Goal: Navigation & Orientation: Find specific page/section

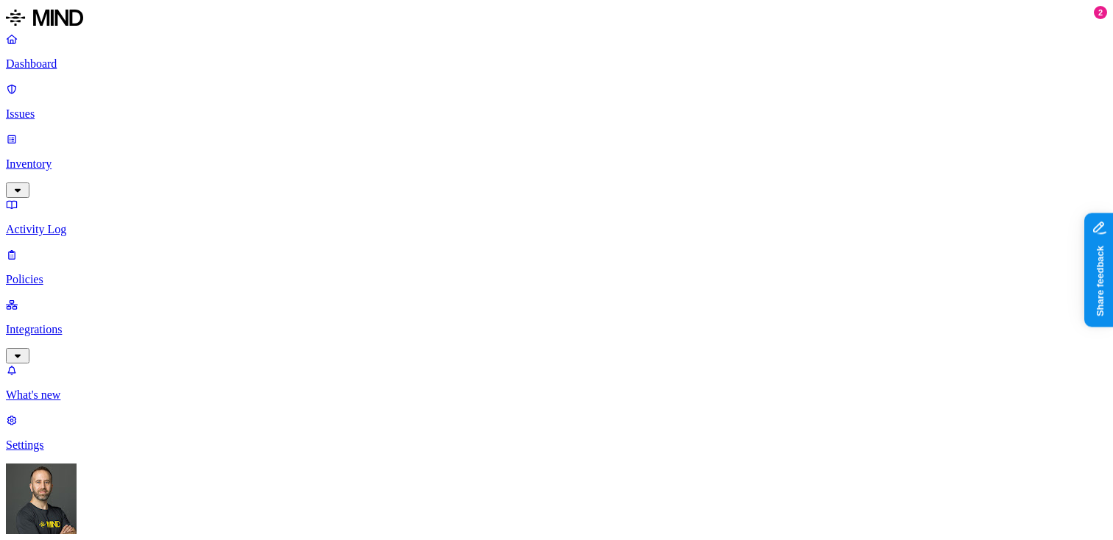
click at [116, 133] on link "Inventory" at bounding box center [556, 164] width 1101 height 63
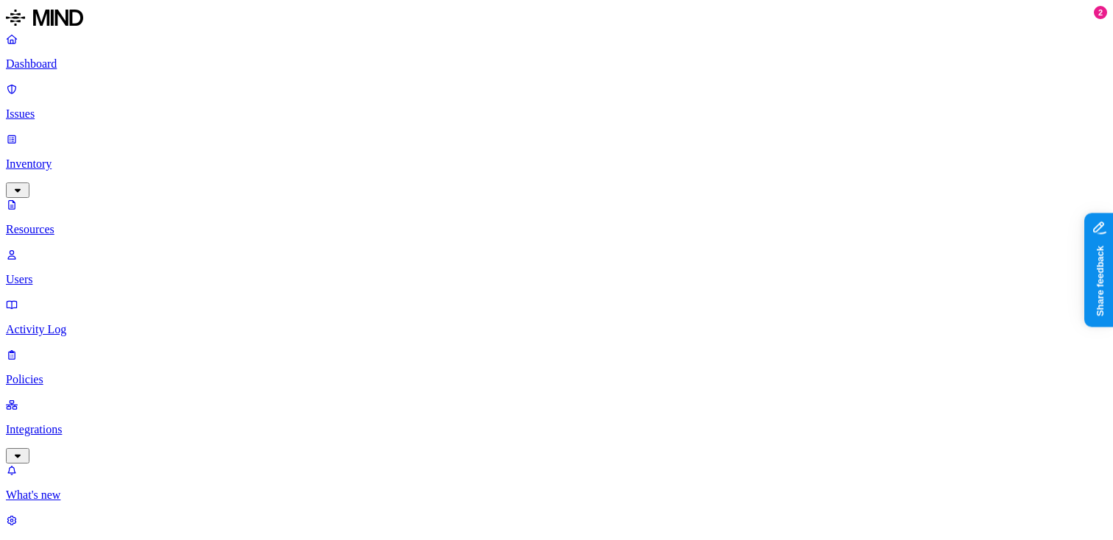
click at [100, 60] on p "Dashboard" at bounding box center [556, 63] width 1101 height 13
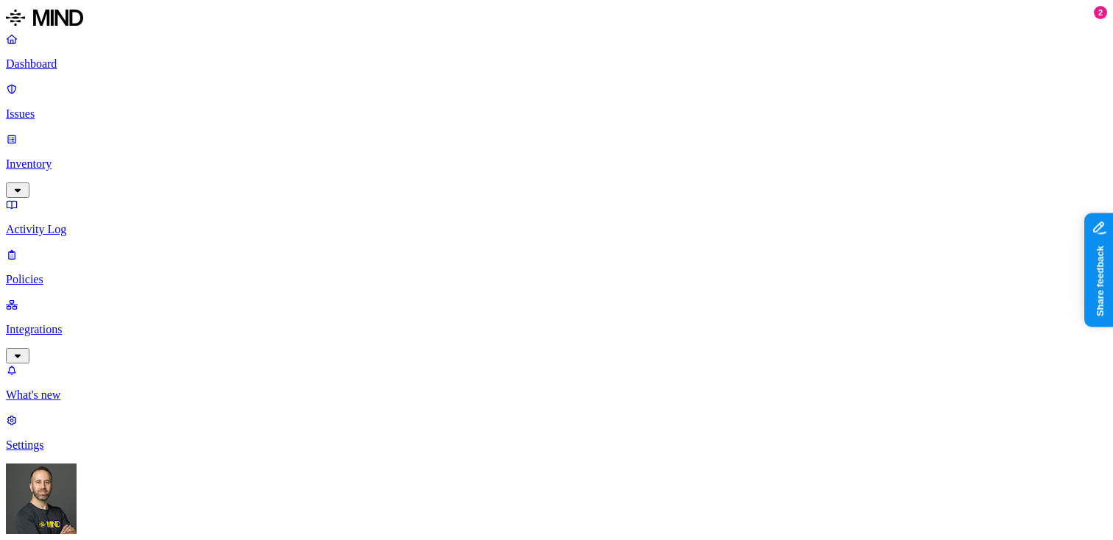
click at [81, 158] on p "Inventory" at bounding box center [556, 164] width 1101 height 13
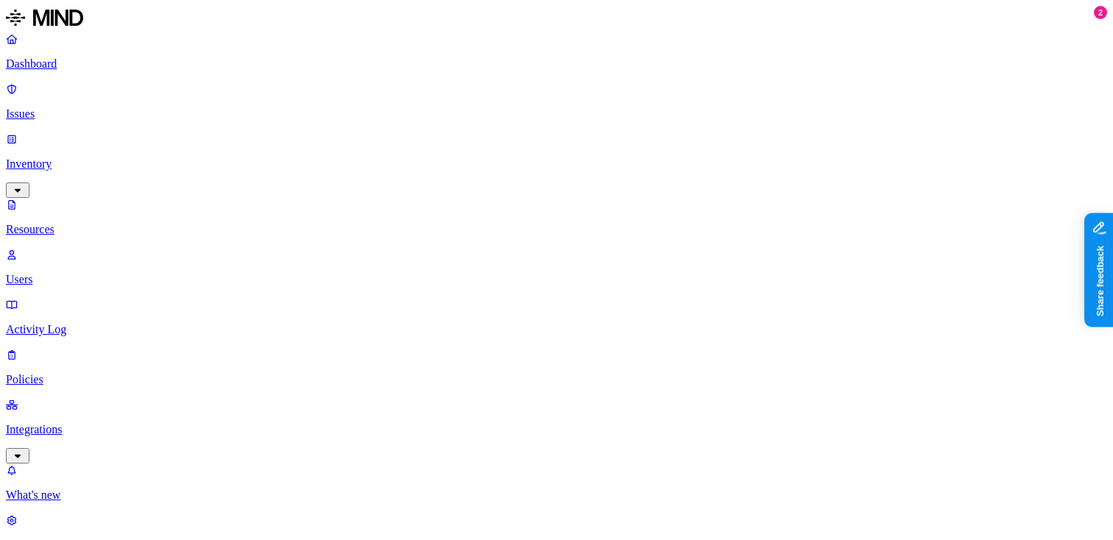
click at [94, 66] on p "Dashboard" at bounding box center [556, 63] width 1101 height 13
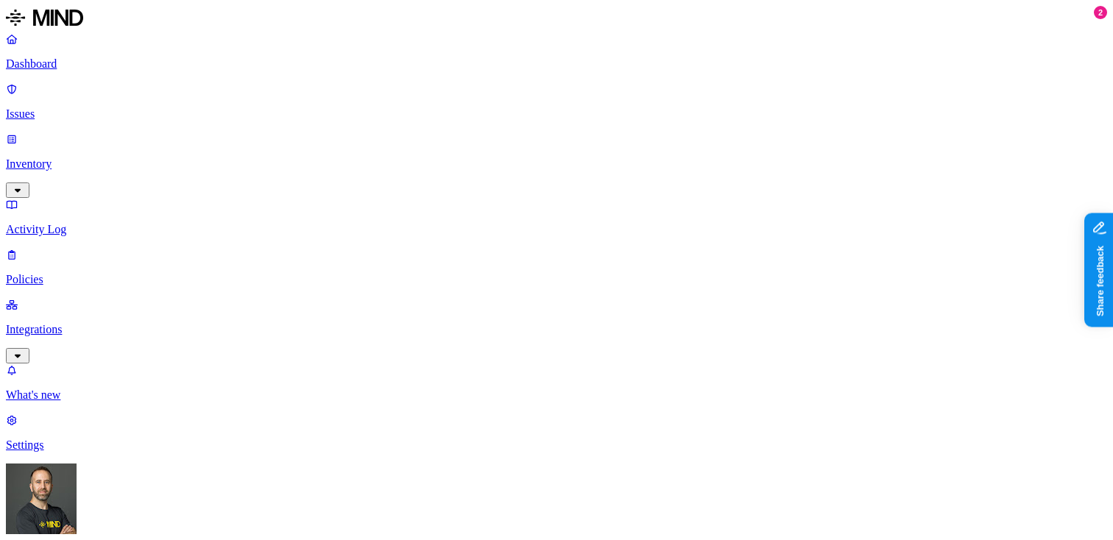
click at [111, 133] on link "Inventory" at bounding box center [556, 164] width 1101 height 63
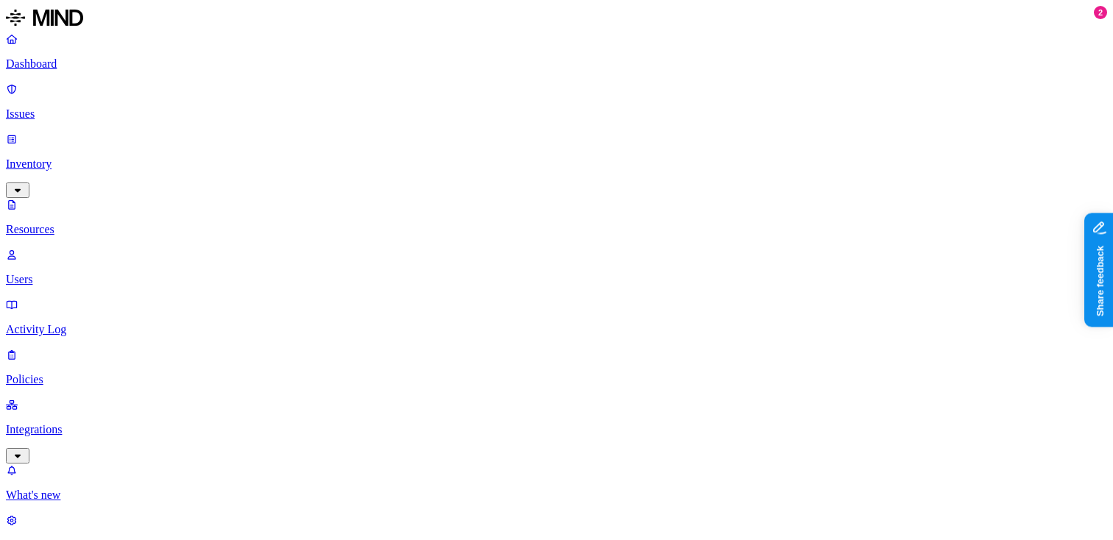
click at [90, 70] on p "Dashboard" at bounding box center [556, 63] width 1101 height 13
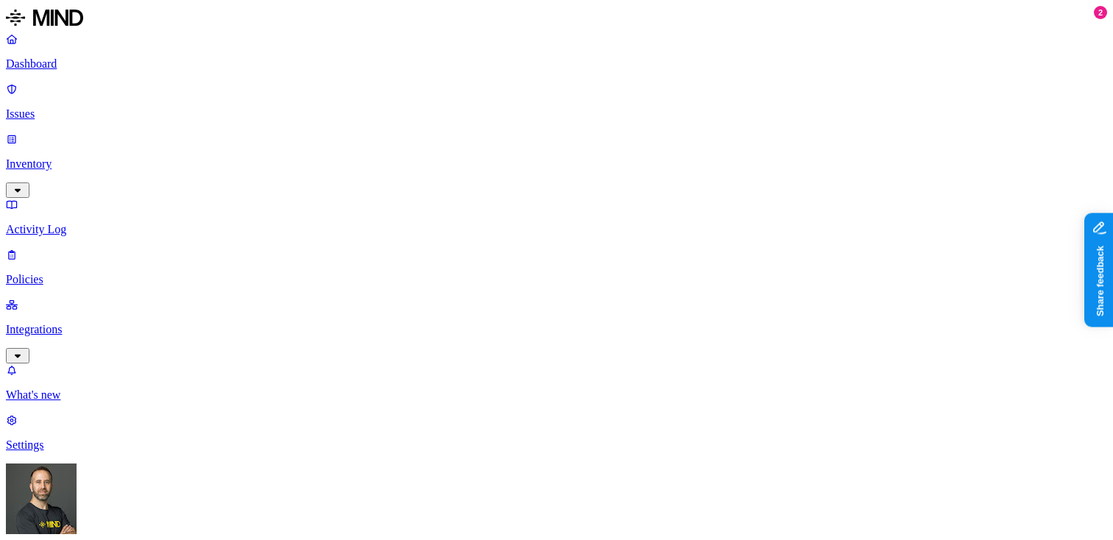
click at [82, 158] on p "Inventory" at bounding box center [556, 164] width 1101 height 13
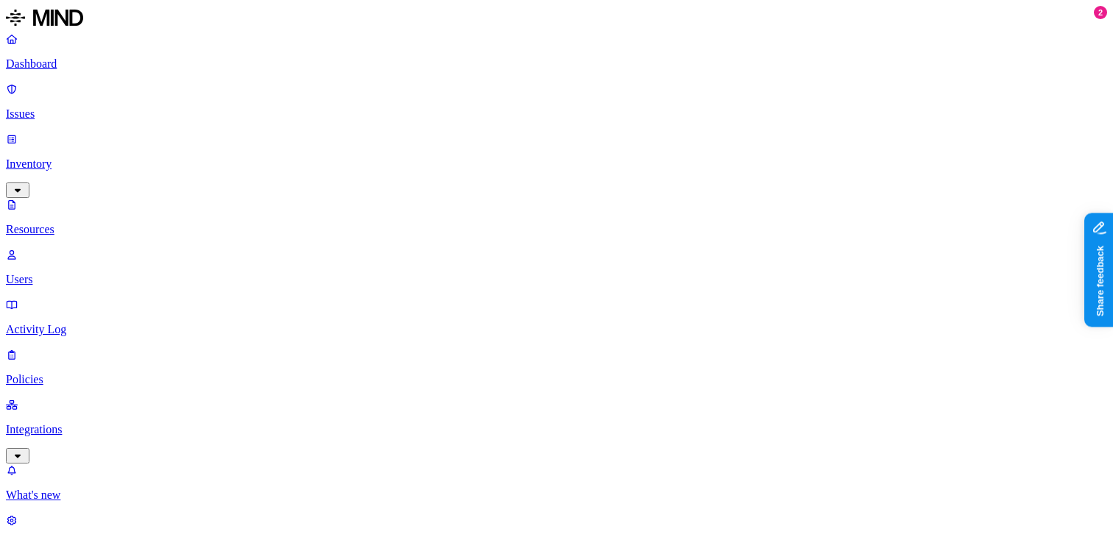
click at [94, 64] on p "Dashboard" at bounding box center [556, 63] width 1101 height 13
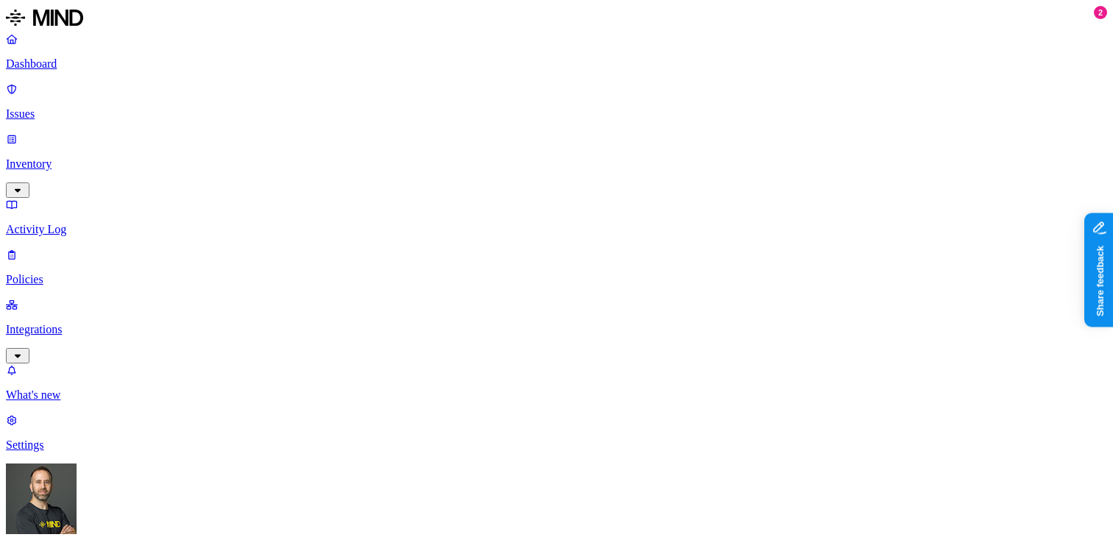
click at [83, 158] on p "Inventory" at bounding box center [556, 164] width 1101 height 13
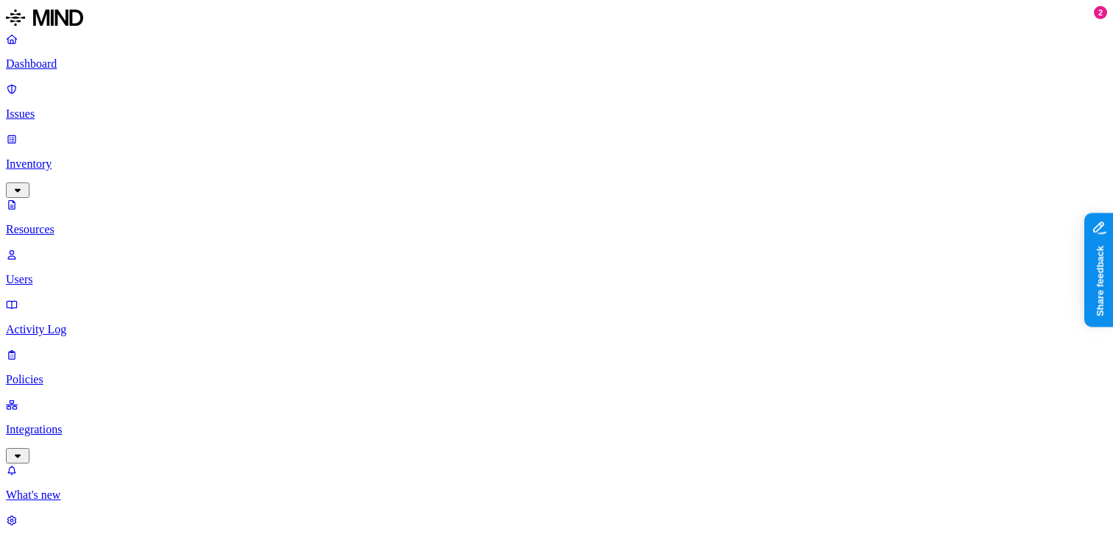
click at [115, 54] on link "Dashboard" at bounding box center [556, 51] width 1101 height 38
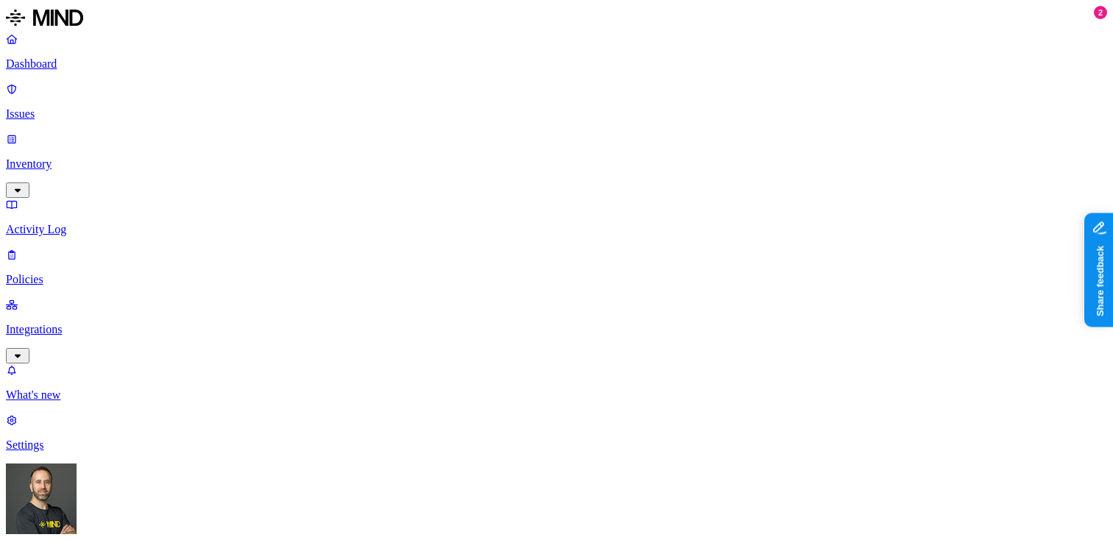
click at [92, 158] on p "Inventory" at bounding box center [556, 164] width 1101 height 13
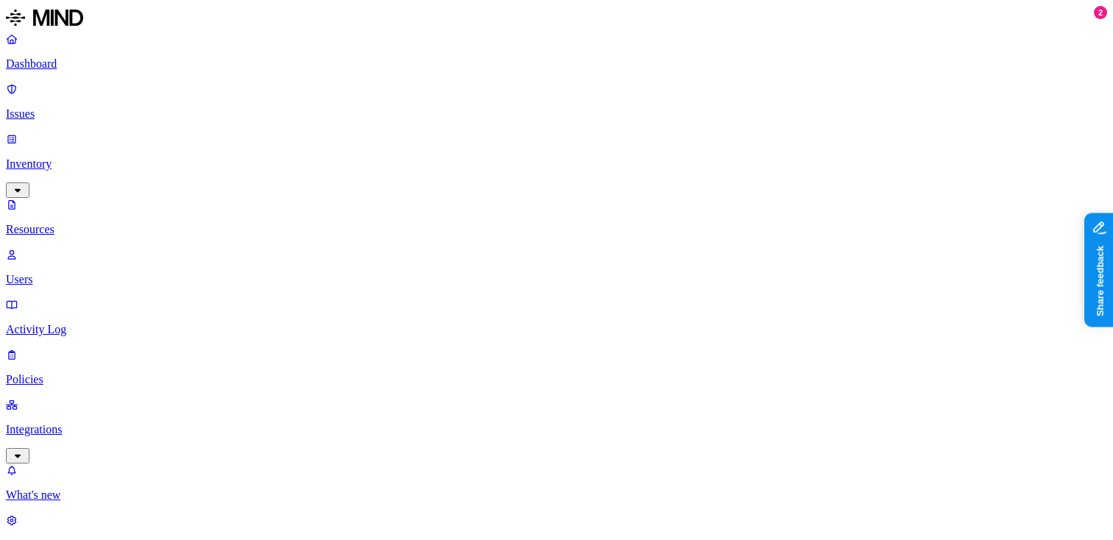
click at [38, 64] on p "Dashboard" at bounding box center [556, 63] width 1101 height 13
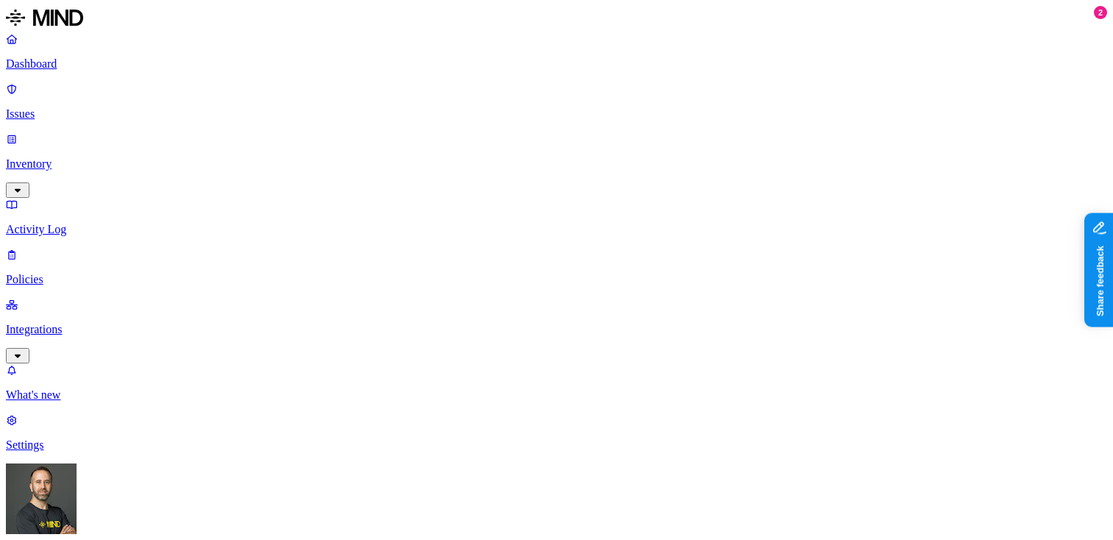
click at [68, 158] on p "Inventory" at bounding box center [556, 164] width 1101 height 13
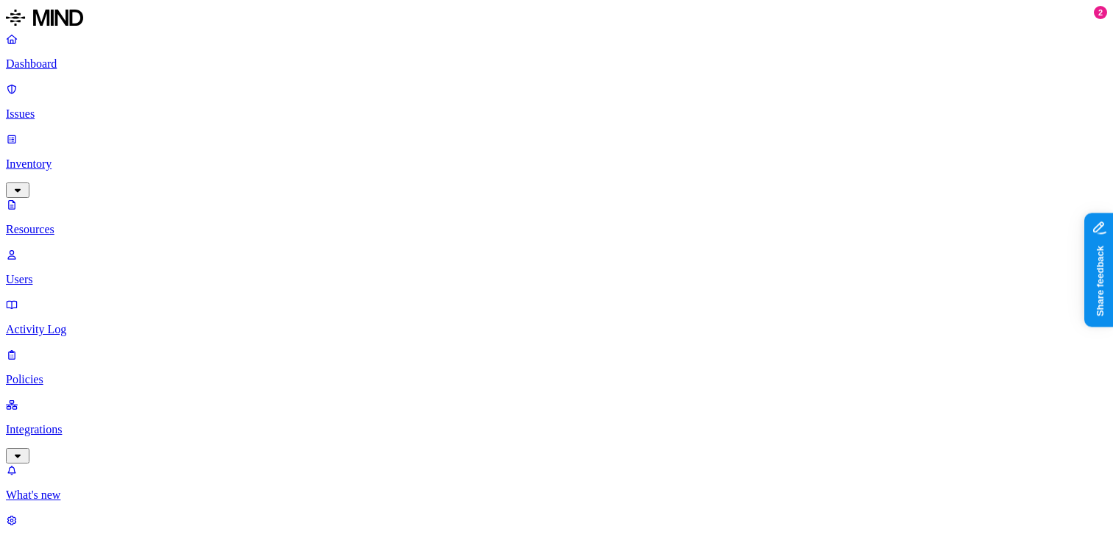
drag, startPoint x: 515, startPoint y: 100, endPoint x: 539, endPoint y: 102, distance: 24.4
drag, startPoint x: 539, startPoint y: 102, endPoint x: 563, endPoint y: 102, distance: 24.3
click at [99, 54] on link "Dashboard" at bounding box center [556, 51] width 1101 height 38
